Goal: Information Seeking & Learning: Find specific fact

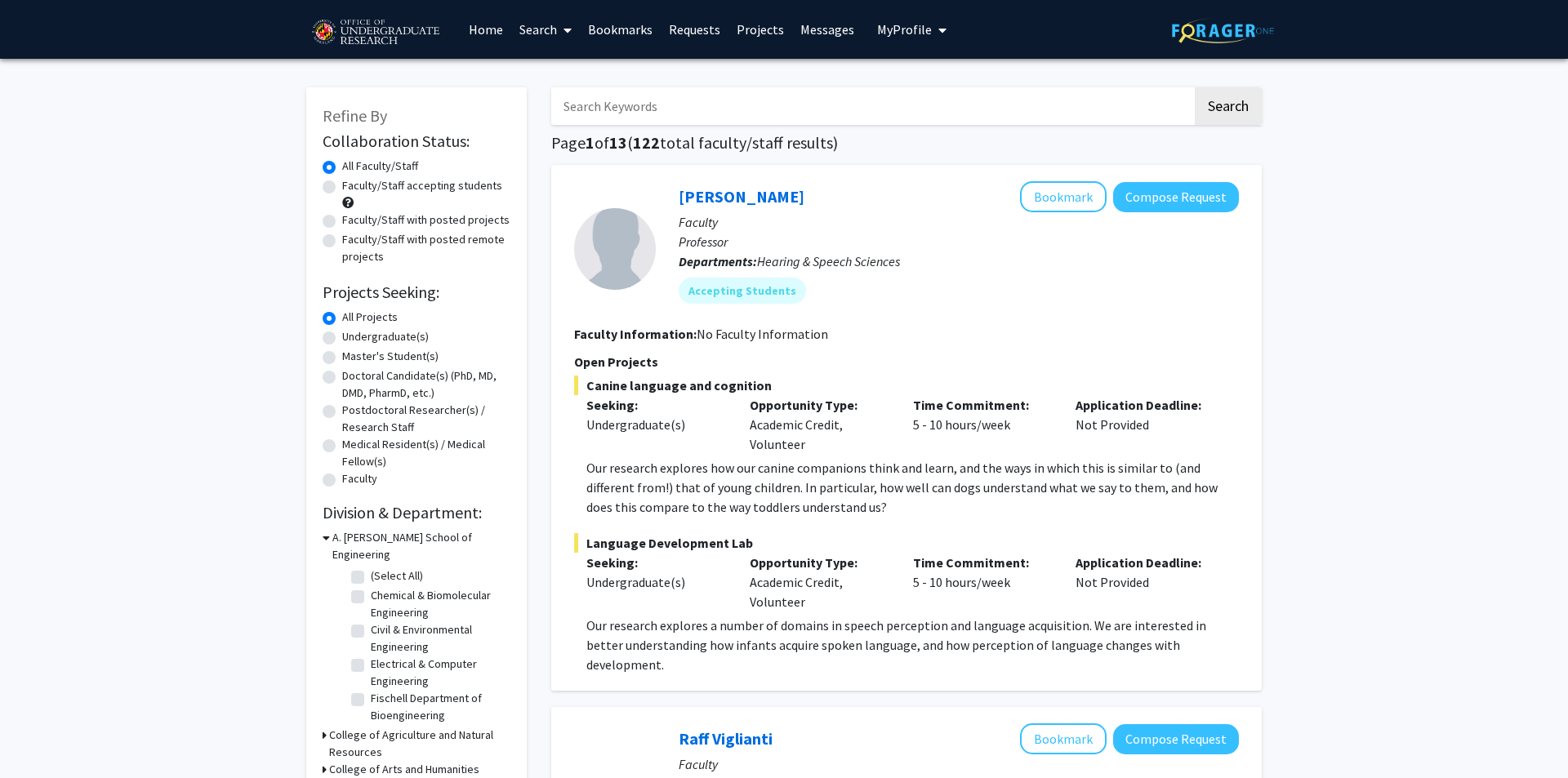
click at [601, 112] on input "Search Keywords" at bounding box center [871, 106] width 642 height 37
type input "Brantley"
click at [1189, 87] on button "Search" at bounding box center [1222, 106] width 67 height 37
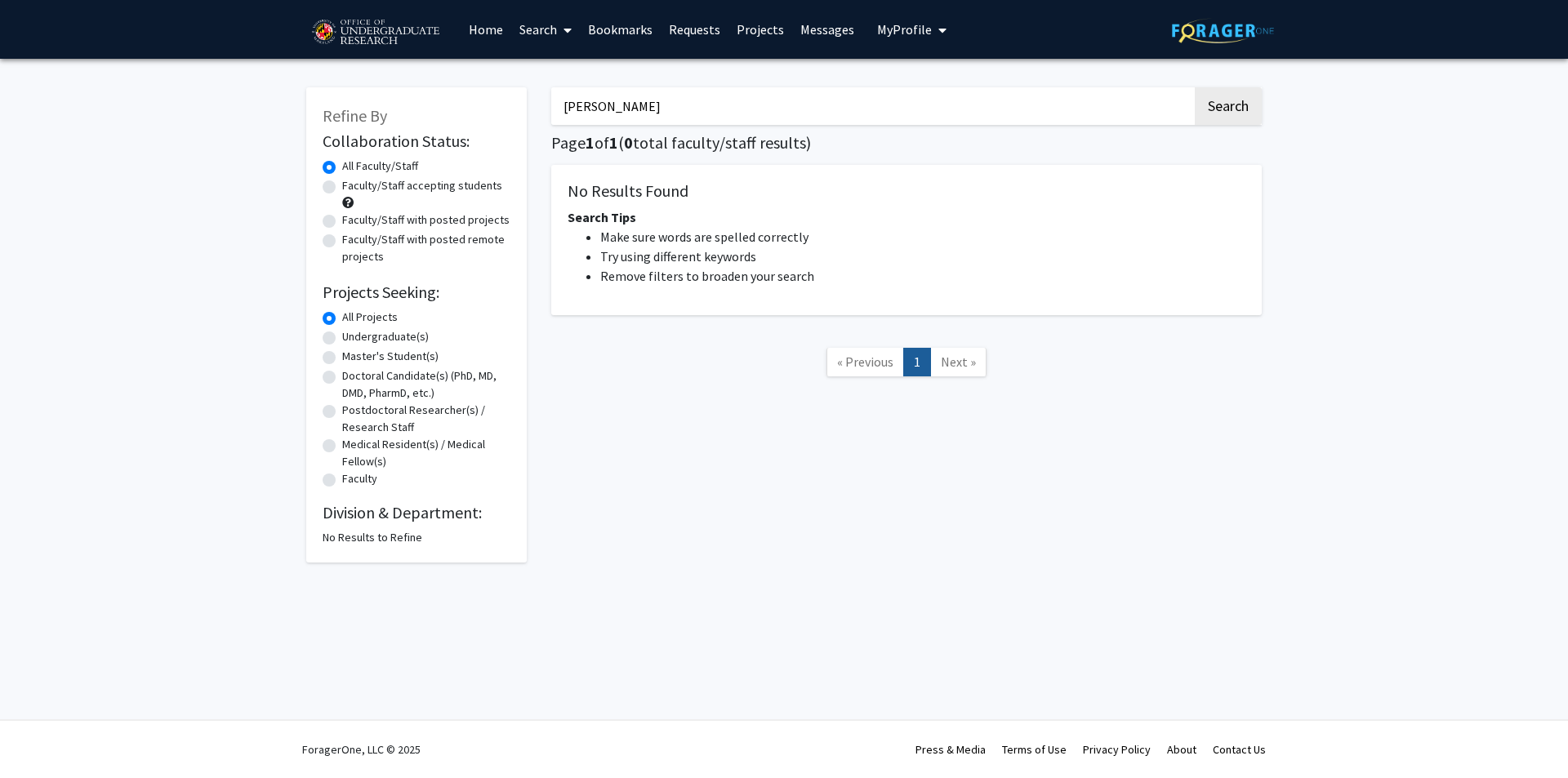
drag, startPoint x: 634, startPoint y: 108, endPoint x: 180, endPoint y: 142, distance: 455.3
click at [251, 132] on div "Refine By Collaboration Status: Collaboration Status All Faculty/Staff Collabor…" at bounding box center [784, 329] width 1568 height 540
type input "hall"
click at [1195, 87] on button "Search" at bounding box center [1228, 106] width 67 height 37
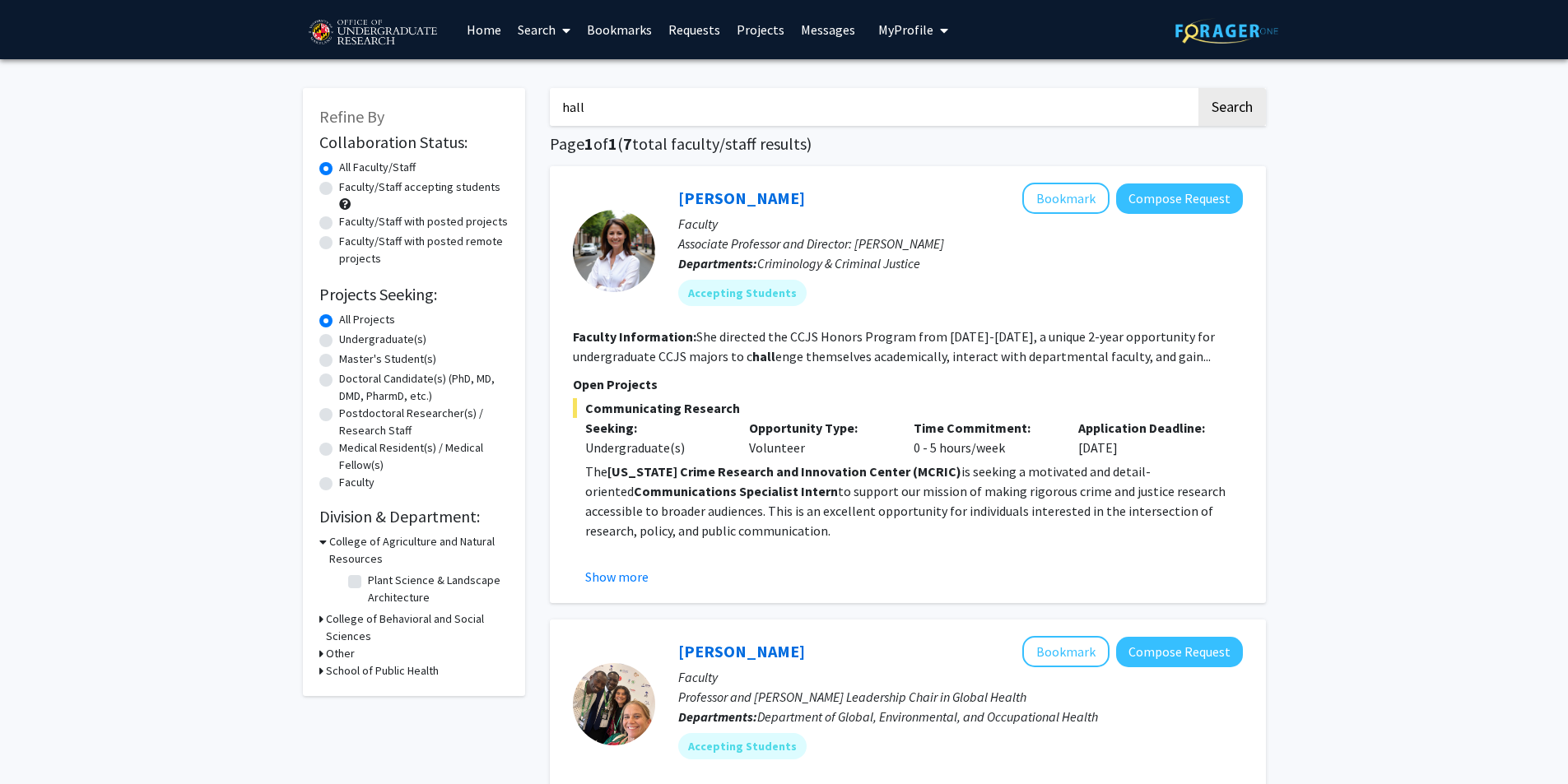
drag, startPoint x: 651, startPoint y: 105, endPoint x: 455, endPoint y: 110, distance: 196.1
paste input "[PERSON_NAME]"
type input "[PERSON_NAME]"
click at [1198, 88] on button "Search" at bounding box center [1231, 107] width 67 height 38
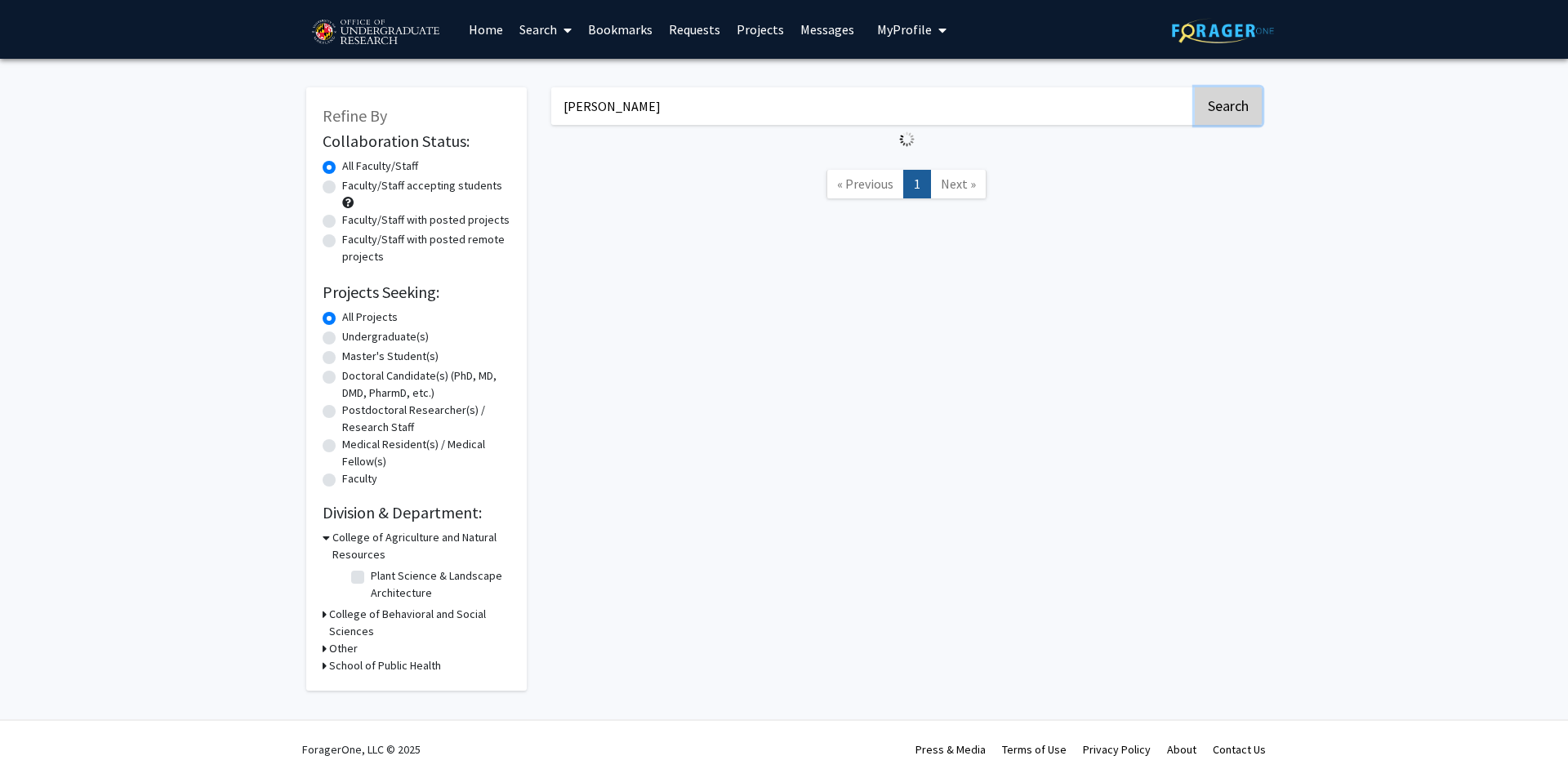
click at [1227, 99] on button "Search" at bounding box center [1228, 106] width 67 height 37
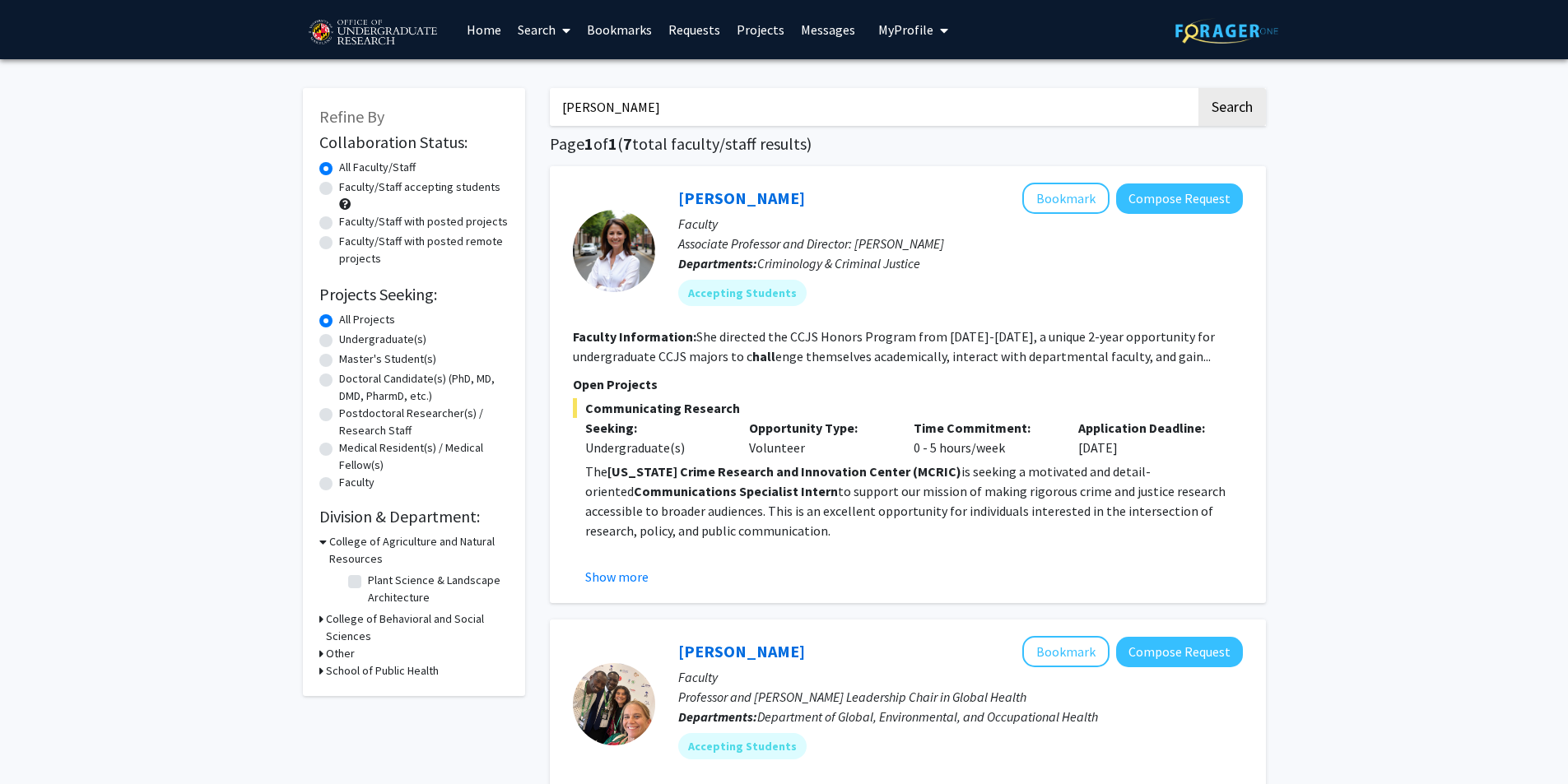
click at [709, 114] on input "[PERSON_NAME]" at bounding box center [872, 107] width 646 height 38
click at [1216, 107] on button "Search" at bounding box center [1231, 107] width 67 height 38
click at [1247, 100] on button "Search" at bounding box center [1231, 107] width 67 height 38
click at [372, 30] on img at bounding box center [372, 33] width 139 height 42
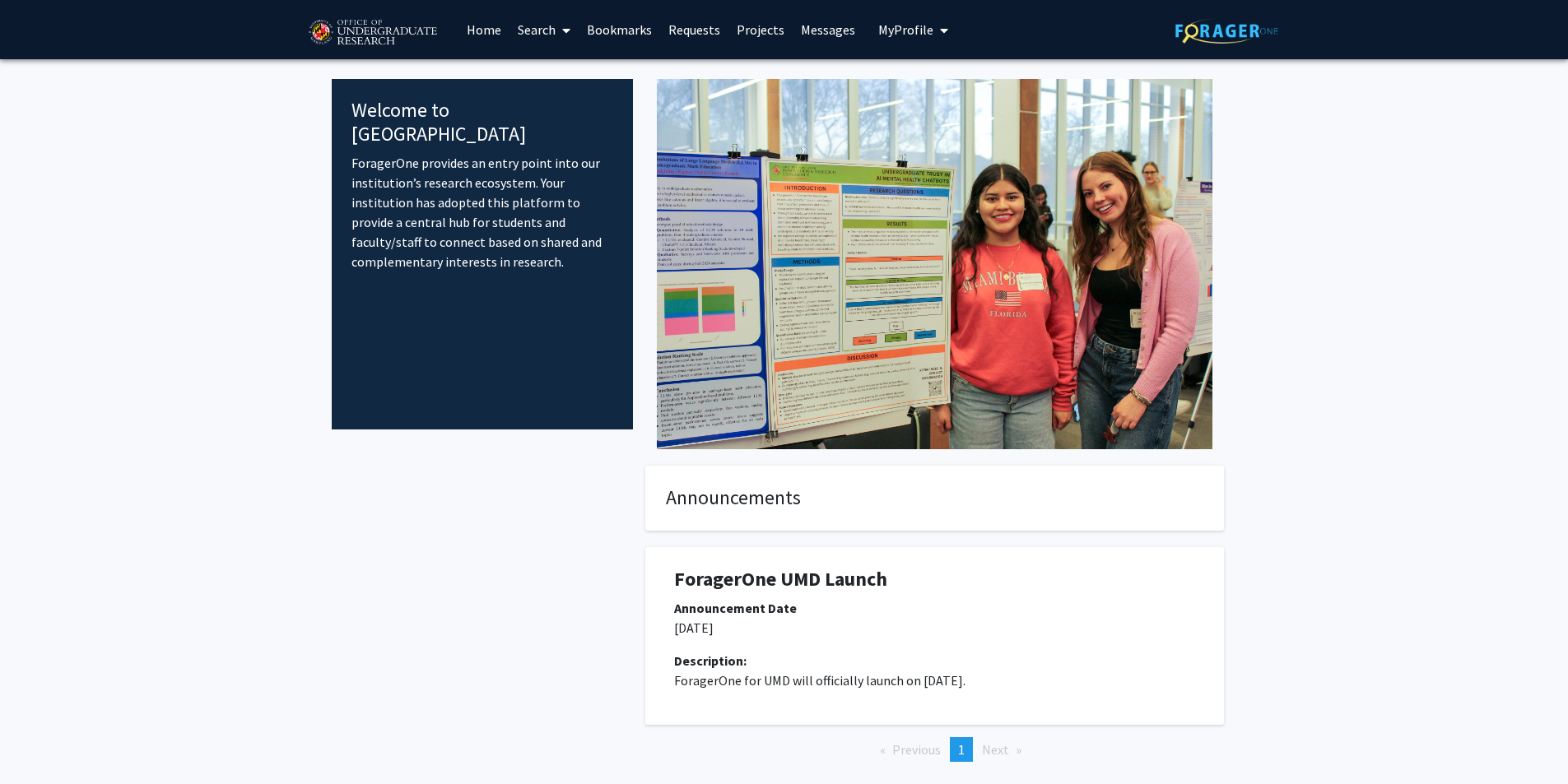
click at [527, 31] on link "Search" at bounding box center [544, 30] width 69 height 57
click at [556, 81] on span "Faculty/Staff" at bounding box center [570, 75] width 121 height 33
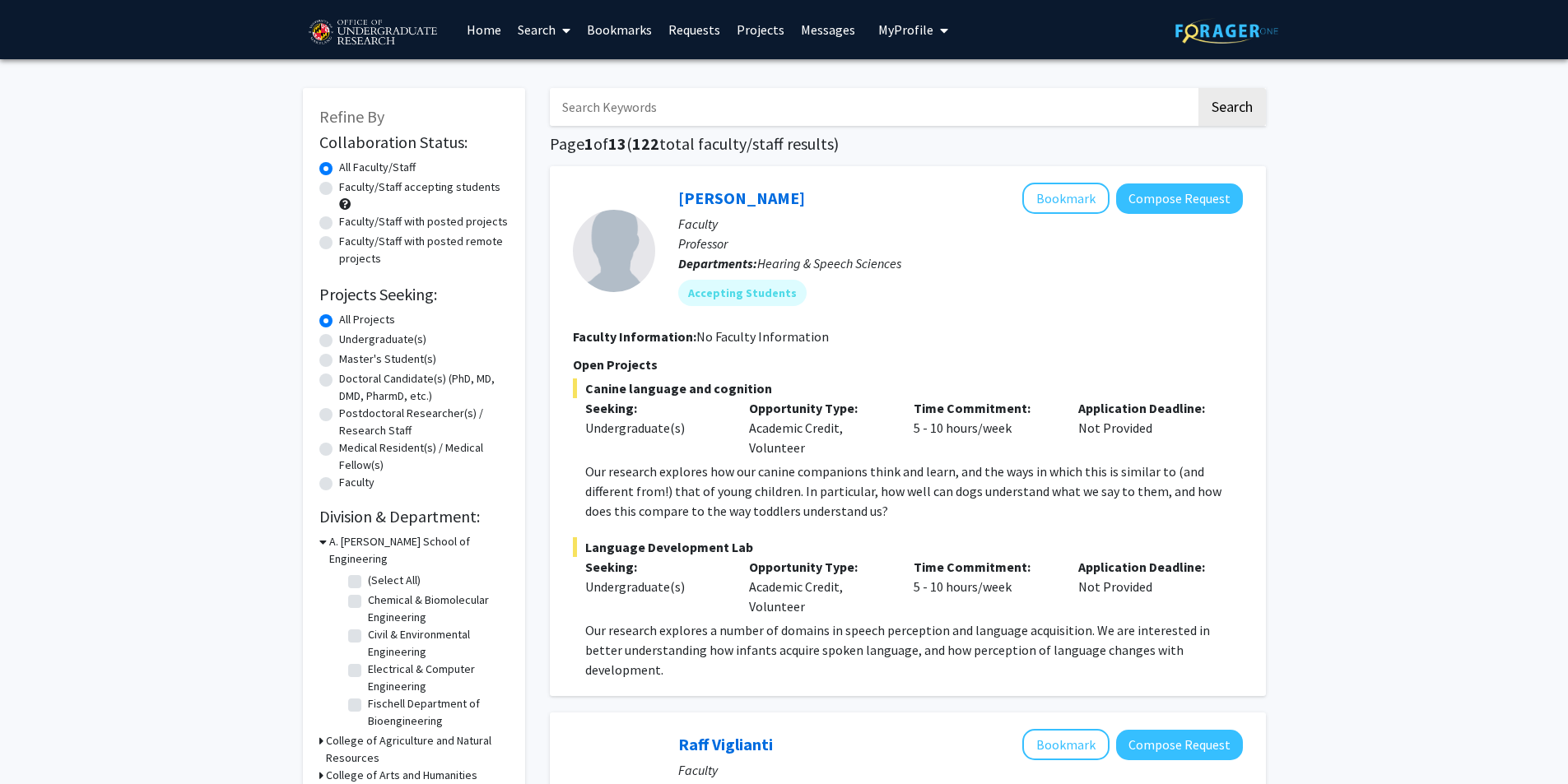
click at [634, 109] on input "Search Keywords" at bounding box center [872, 107] width 646 height 38
paste input "[PERSON_NAME]"
type input "[PERSON_NAME]"
click at [1217, 108] on button "Search" at bounding box center [1231, 107] width 67 height 38
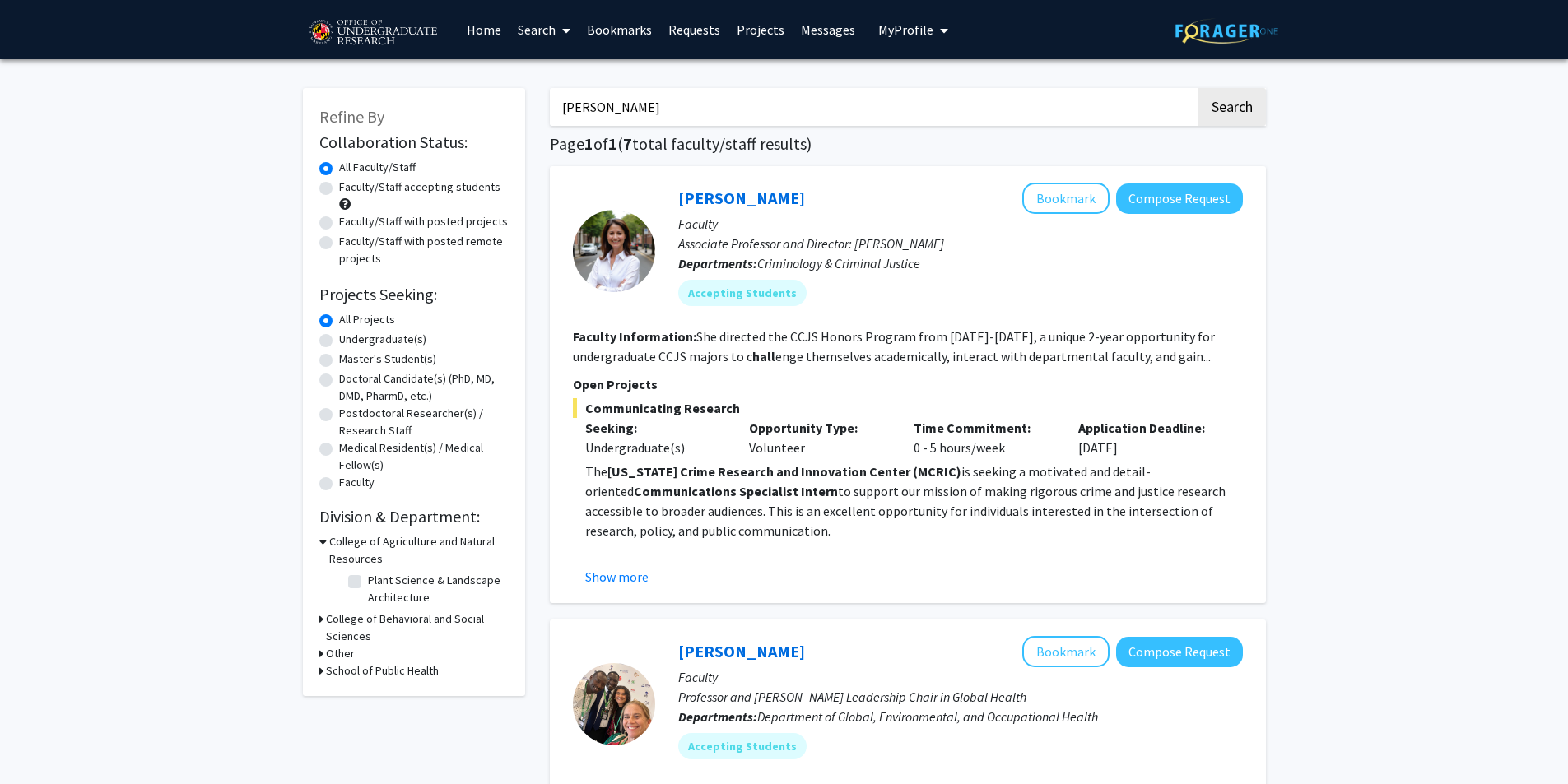
drag, startPoint x: 642, startPoint y: 111, endPoint x: 510, endPoint y: 99, distance: 132.5
type input "[PERSON_NAME]"
click at [1198, 88] on button "Search" at bounding box center [1231, 107] width 67 height 38
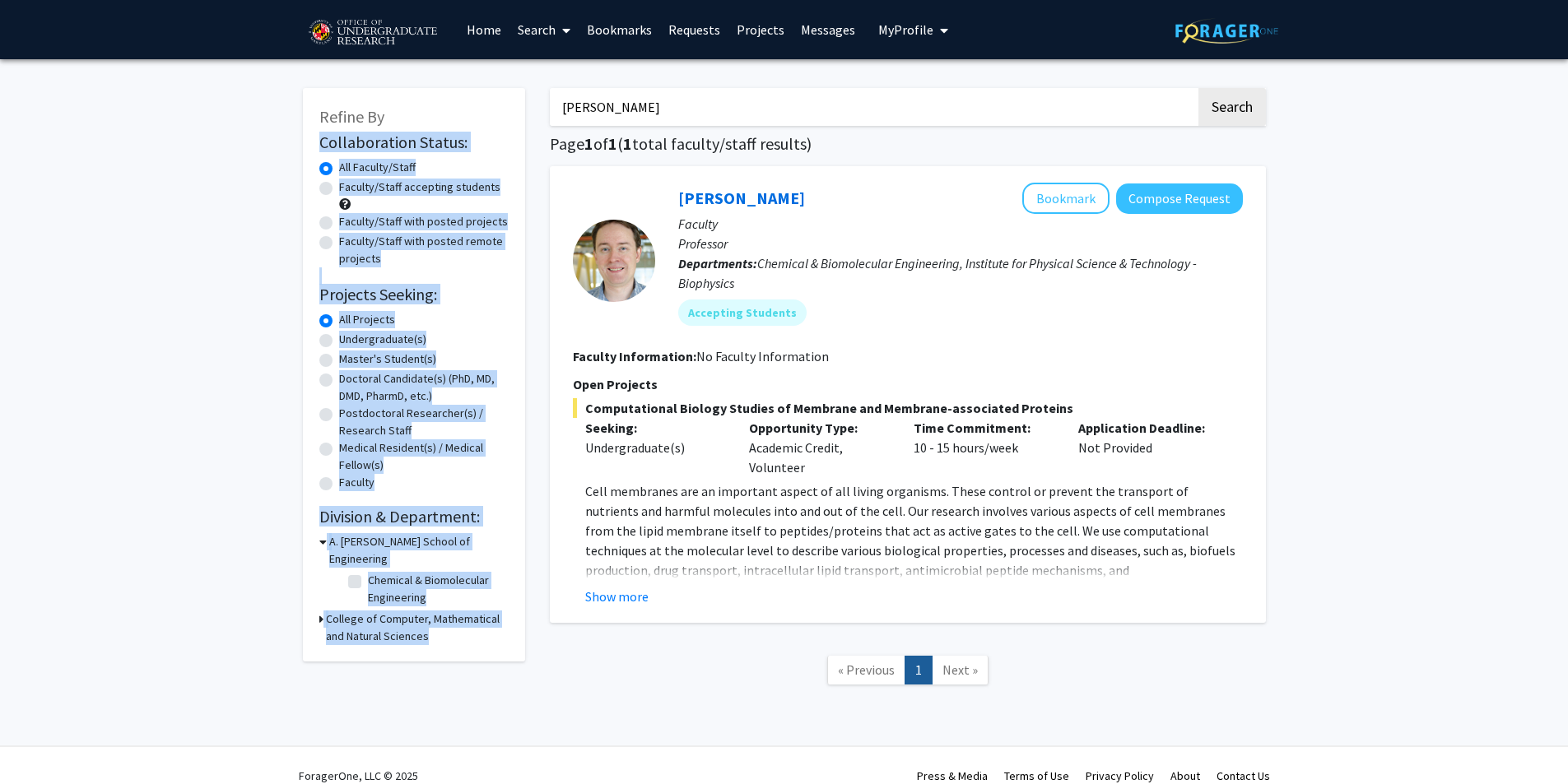
drag, startPoint x: 539, startPoint y: 114, endPoint x: 494, endPoint y: 117, distance: 45.1
click at [494, 117] on div "Refine By Collaboration Status: Collaboration Status All Faculty/Staff Collabor…" at bounding box center [784, 394] width 988 height 646
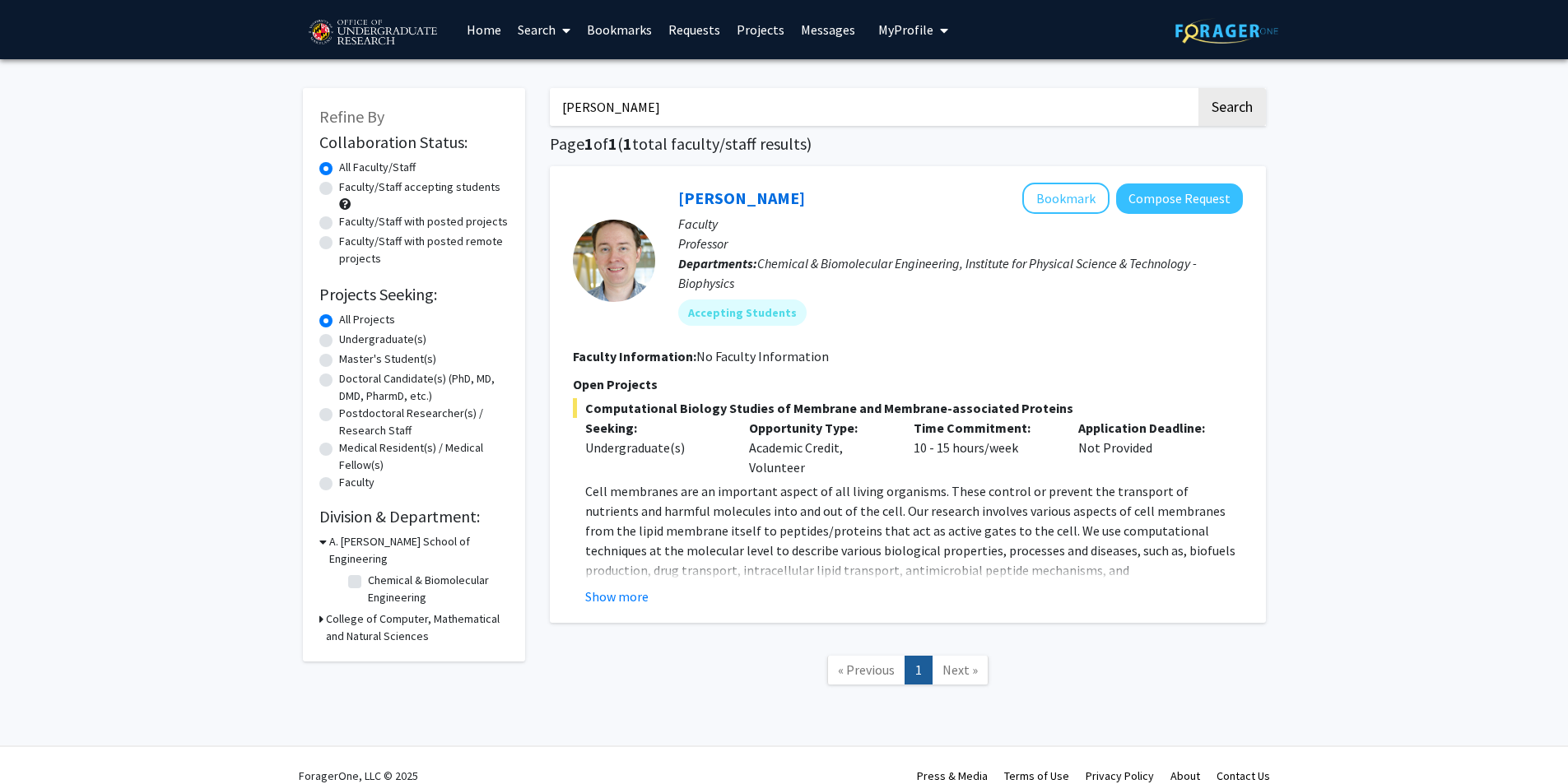
click at [637, 111] on input "[PERSON_NAME]" at bounding box center [872, 107] width 646 height 38
drag, startPoint x: 617, startPoint y: 107, endPoint x: 464, endPoint y: 126, distance: 154.2
click at [465, 125] on div "Refine By Collaboration Status: Collaboration Status All Faculty/Staff Collabor…" at bounding box center [784, 394] width 988 height 646
type input "h"
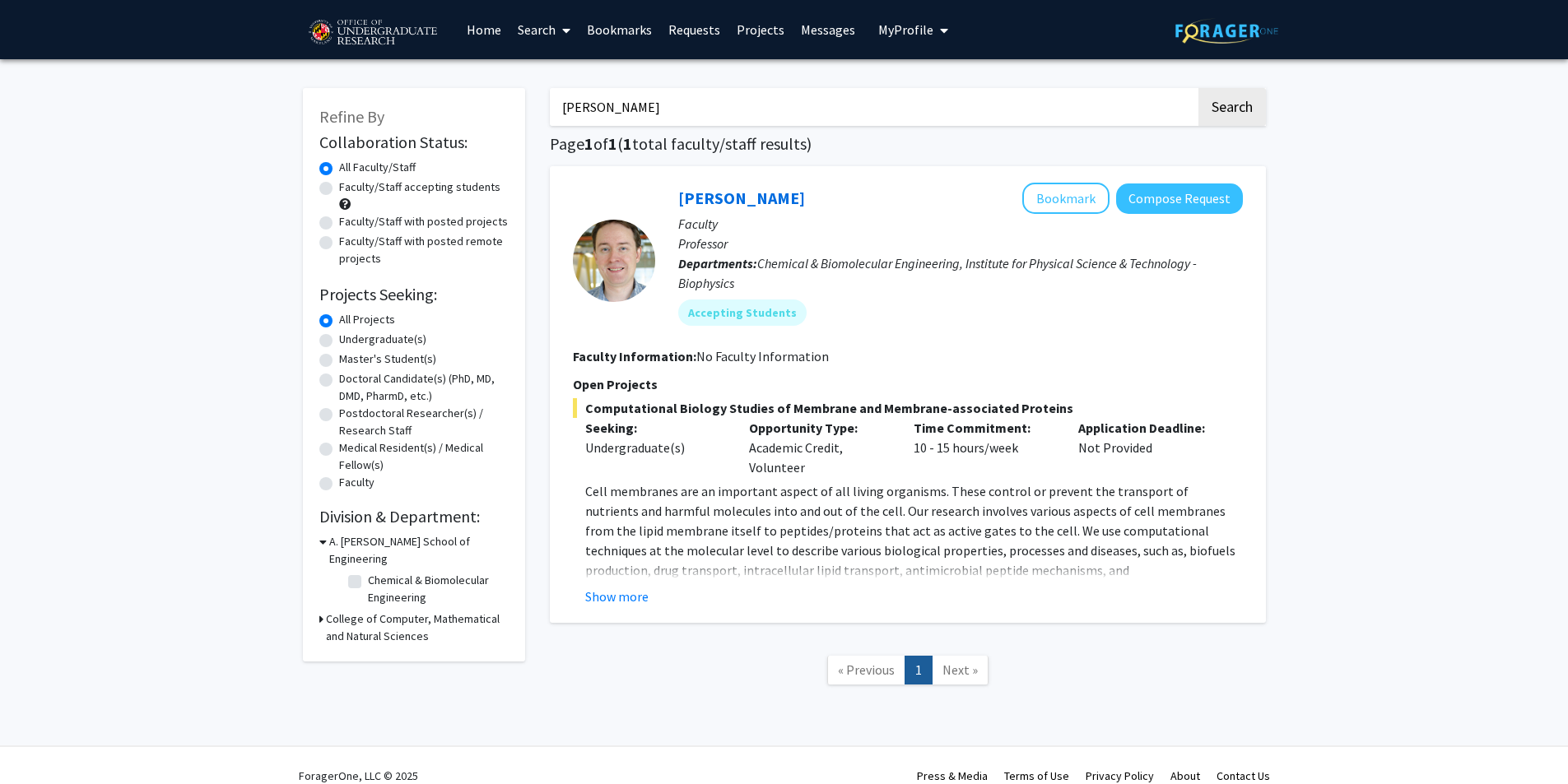
type input "[PERSON_NAME]"
click at [1198, 88] on button "Search" at bounding box center [1231, 107] width 67 height 38
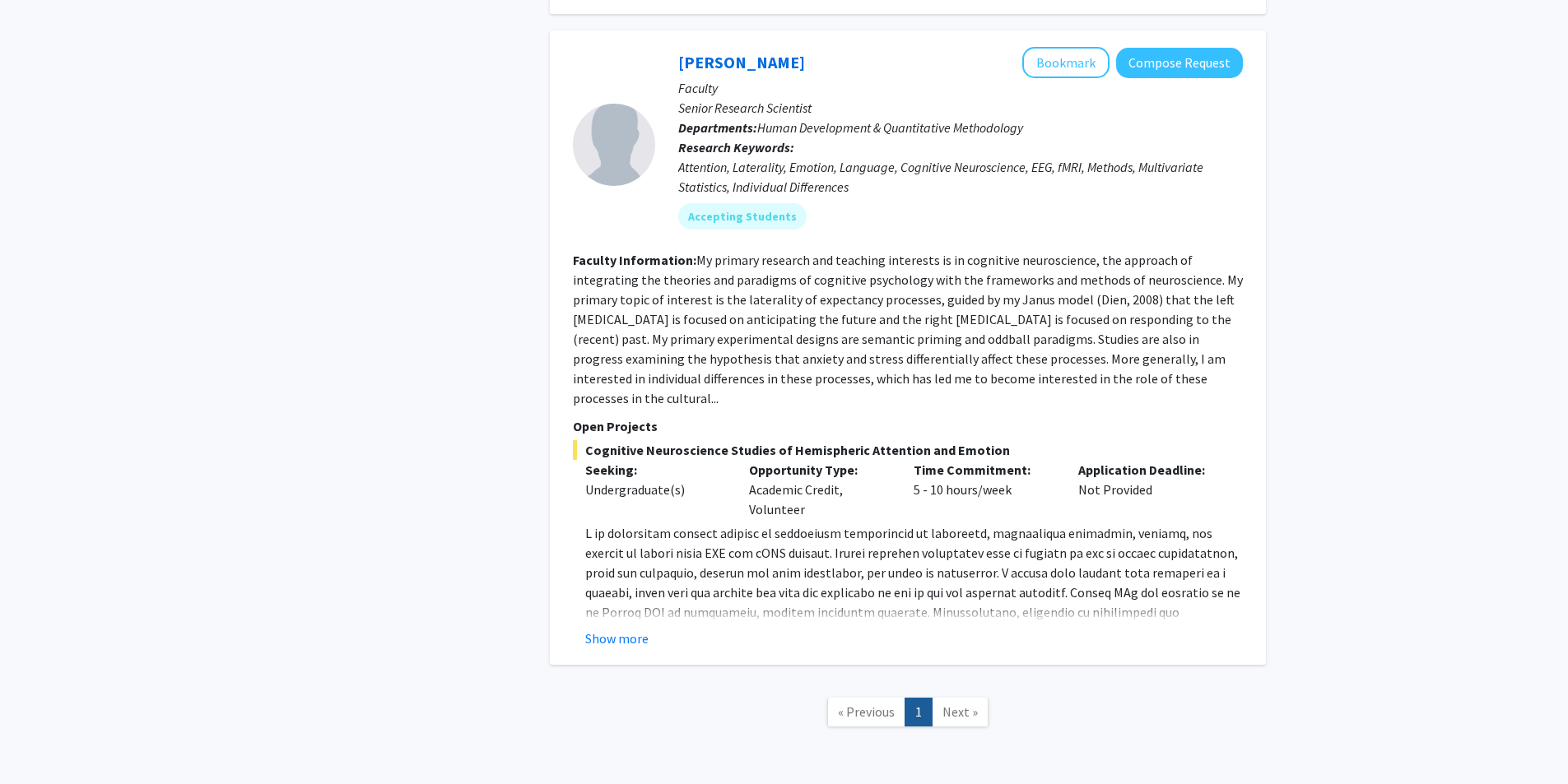
scroll to position [1030, 0]
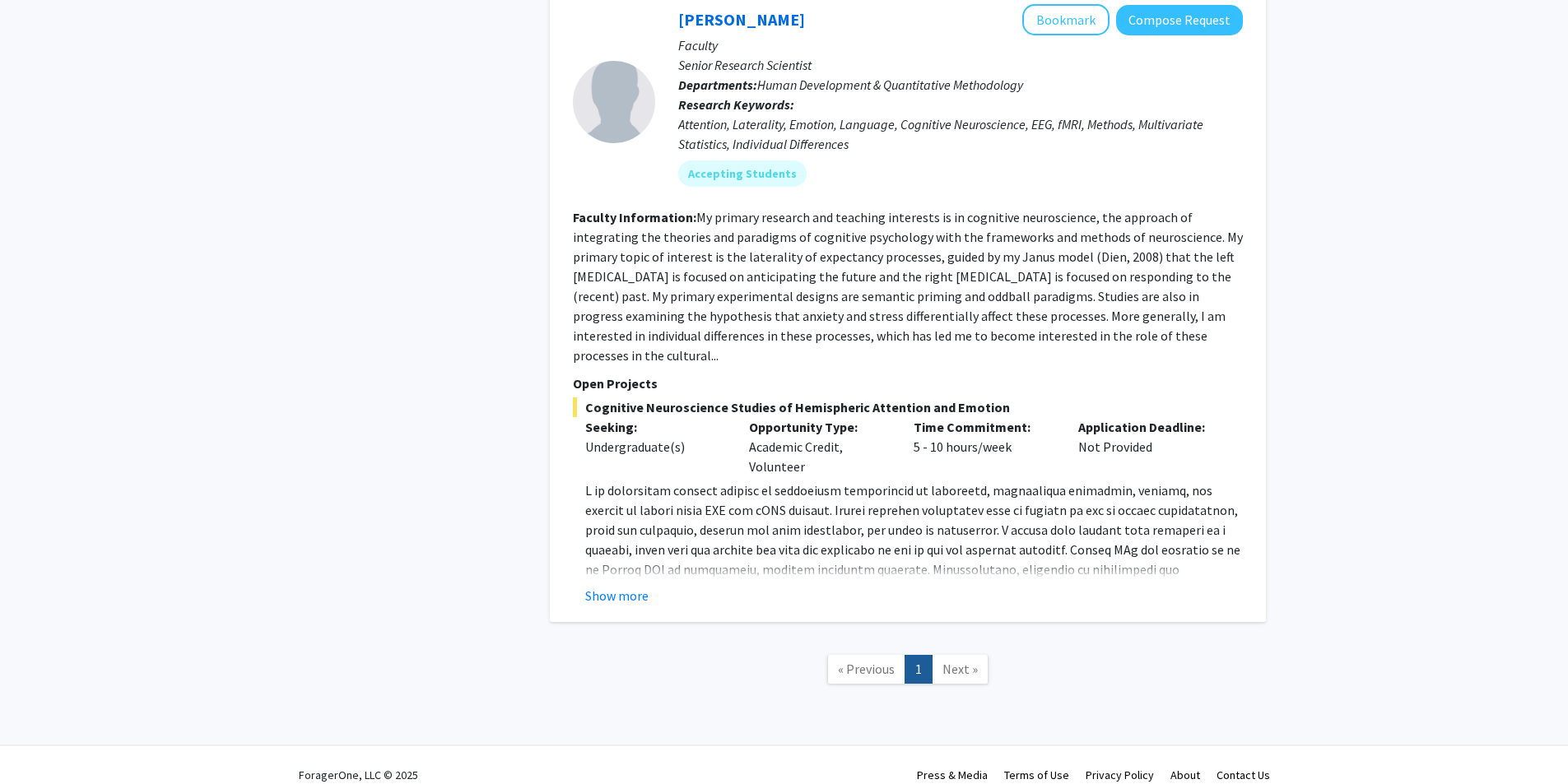
click at [625, 586] on button "Show more" at bounding box center [617, 596] width 63 height 20
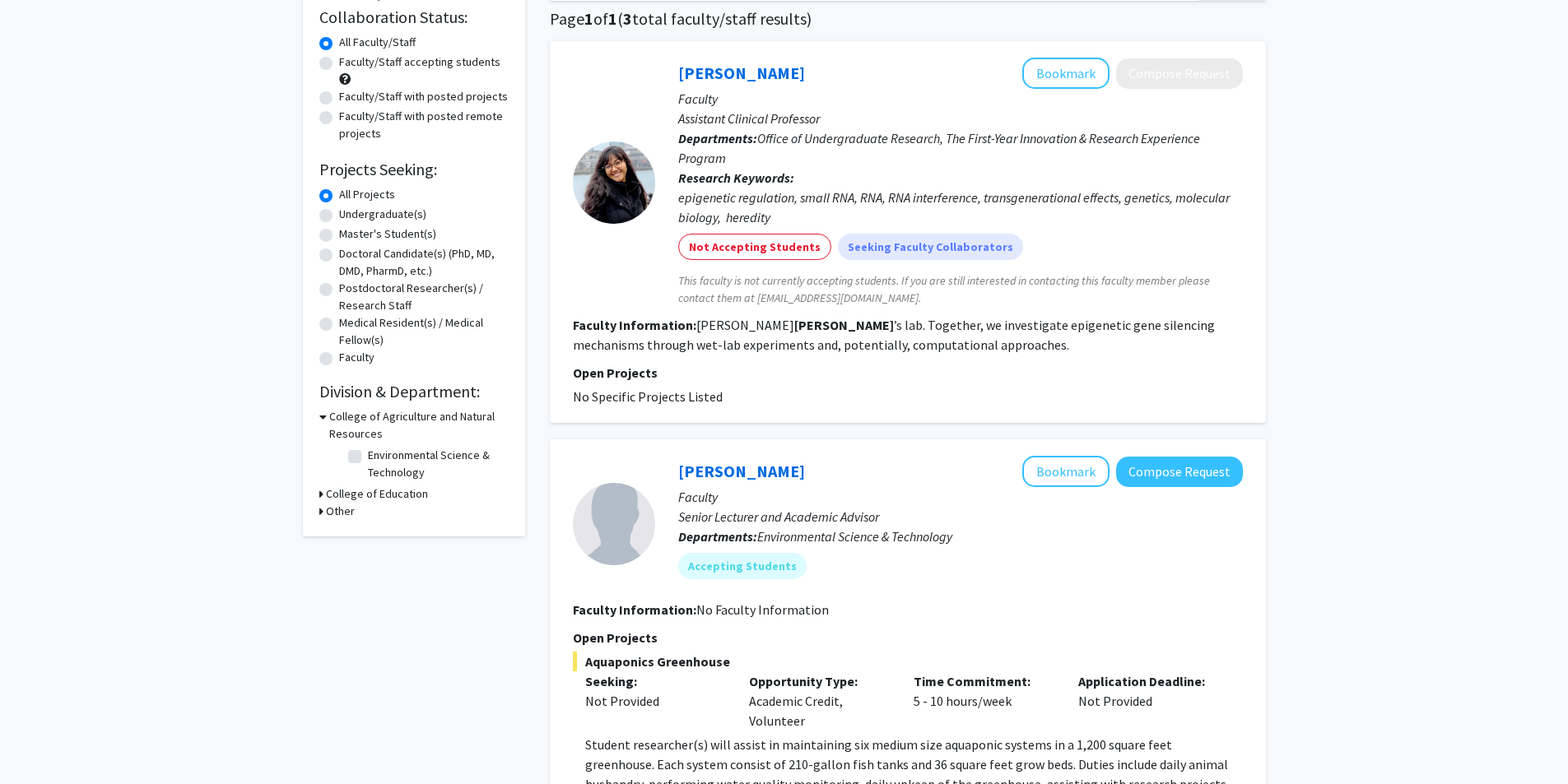
scroll to position [43, 0]
